Goal: Transaction & Acquisition: Purchase product/service

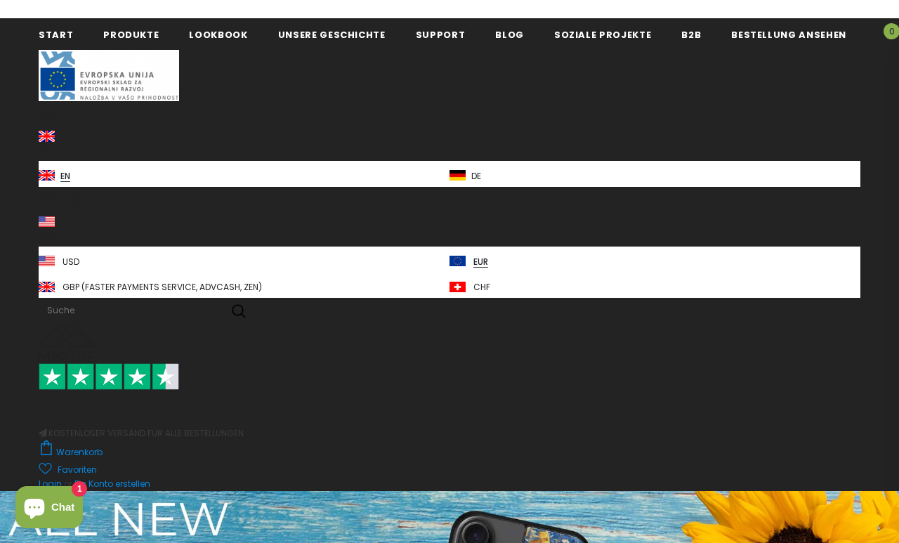
click at [463, 173] on img at bounding box center [457, 175] width 16 height 11
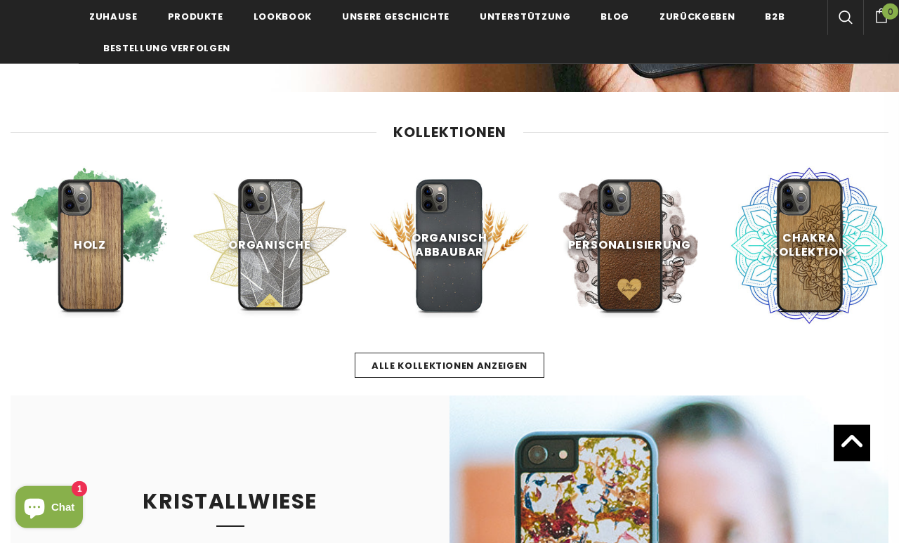
scroll to position [407, 0]
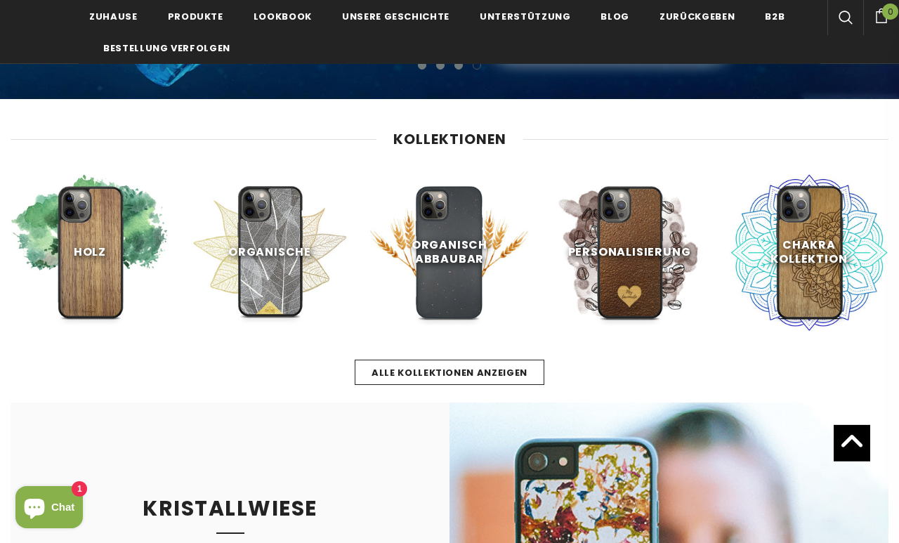
click at [244, 306] on link "Jetzt einkaufen" at bounding box center [269, 318] width 113 height 25
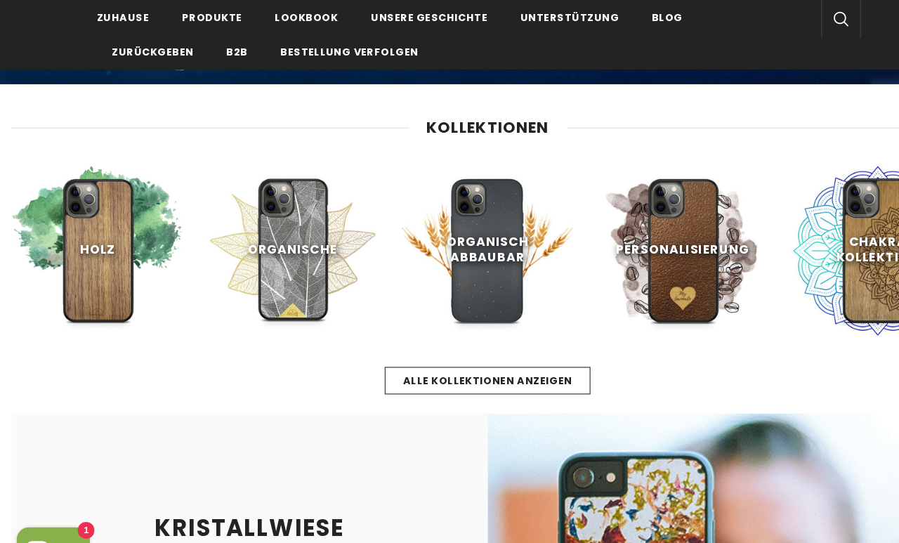
scroll to position [433, 0]
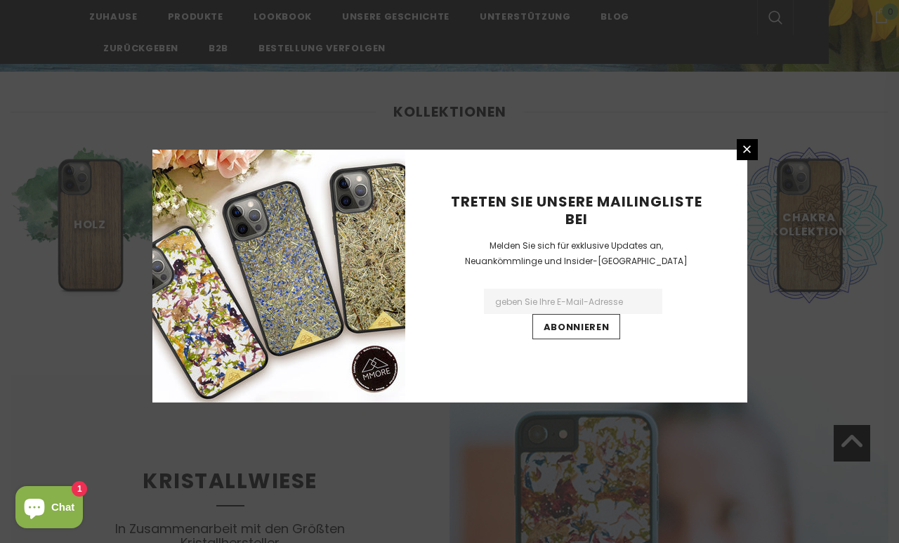
click at [753, 160] on link at bounding box center [746, 149] width 21 height 21
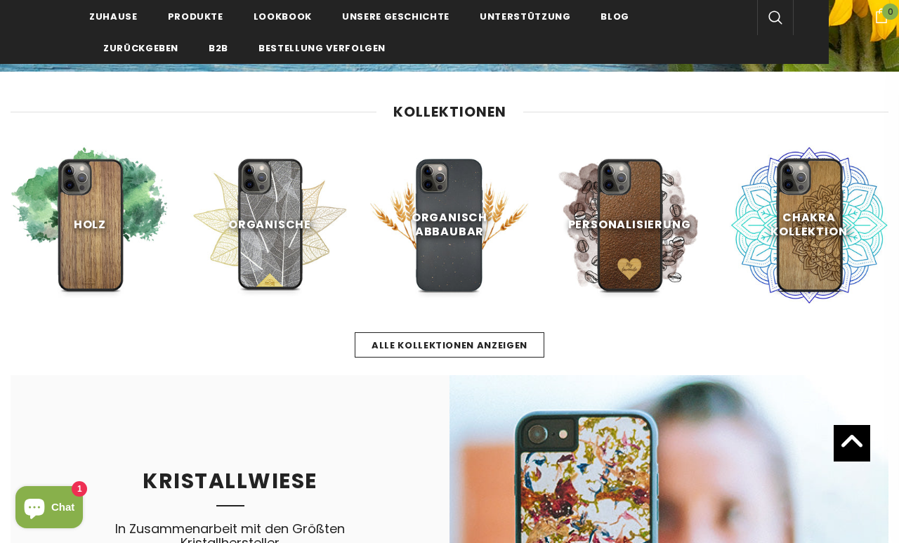
click at [457, 283] on link "Jetzt einkaufen" at bounding box center [449, 291] width 113 height 25
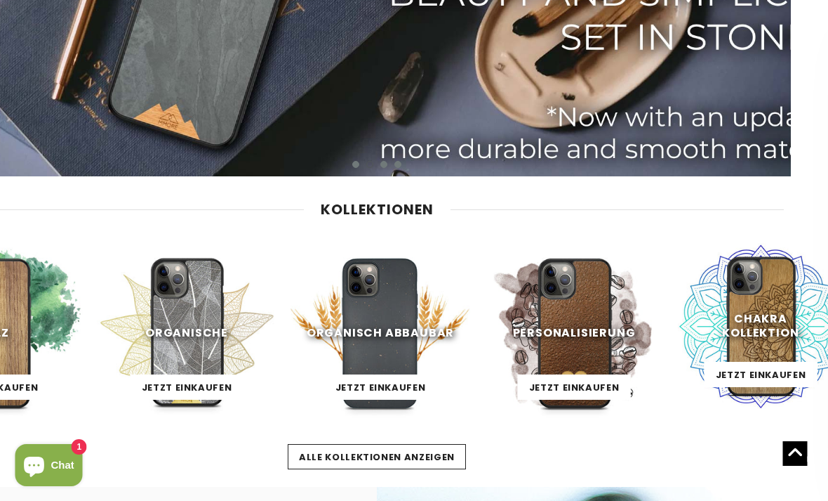
scroll to position [79, 37]
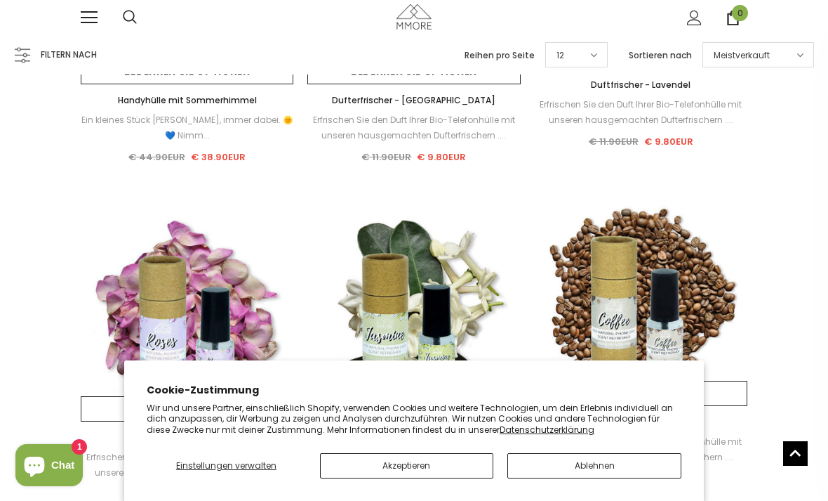
scroll to position [1305, 0]
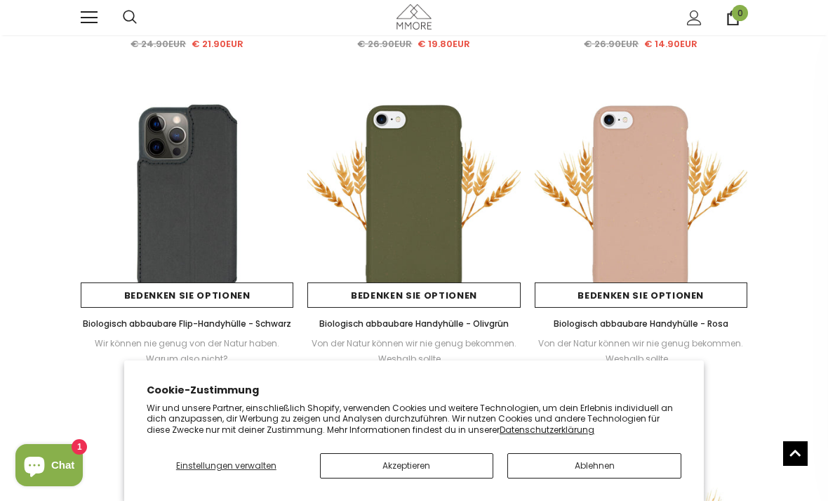
scroll to position [1017, 0]
